Goal: Find specific page/section: Find specific page/section

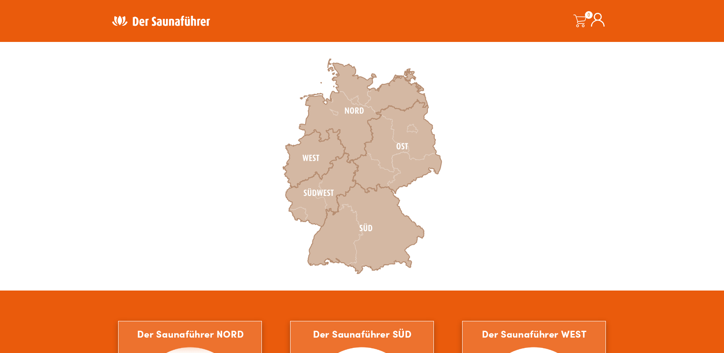
scroll to position [300, 0]
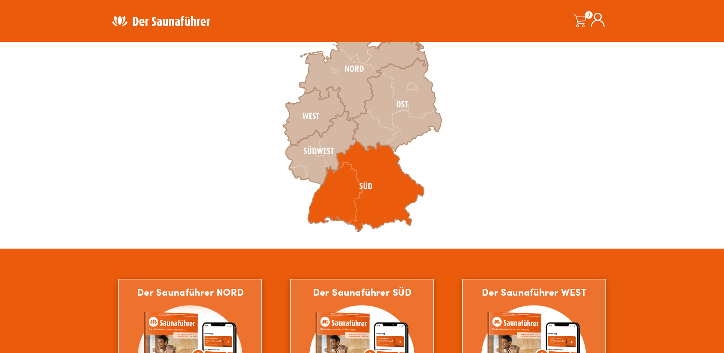
click at [330, 189] on icon at bounding box center [366, 186] width 116 height 91
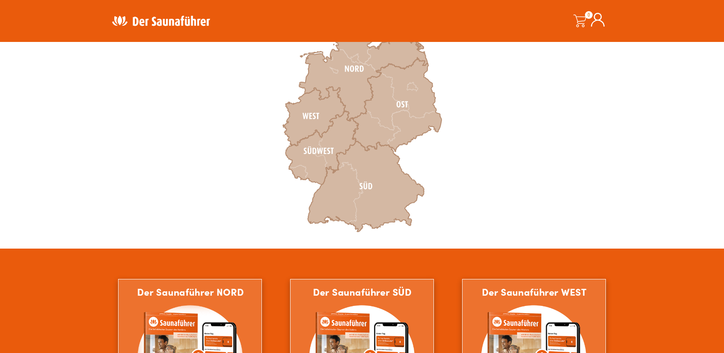
scroll to position [318, 0]
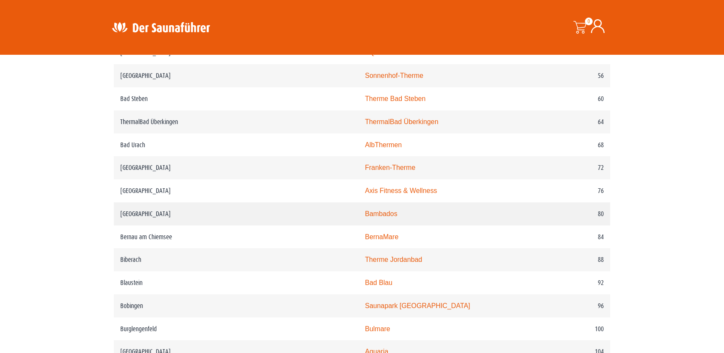
scroll to position [685, 0]
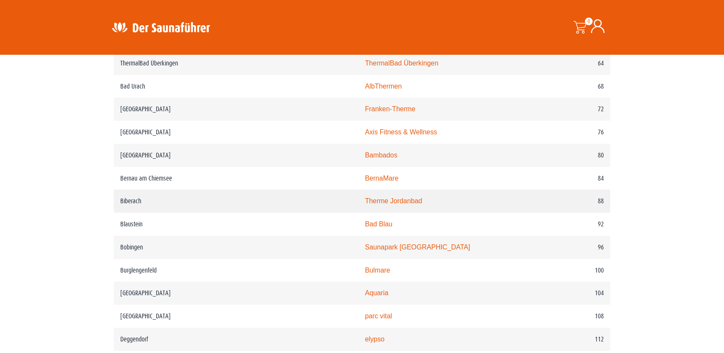
click at [365, 203] on link "Therme Jordanbad" at bounding box center [393, 200] width 57 height 7
click at [365, 205] on link "Therme Jordanbad" at bounding box center [393, 200] width 57 height 7
